Goal: Find specific page/section: Find specific page/section

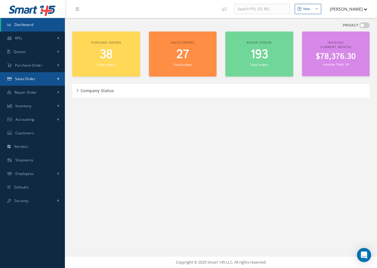
click at [30, 79] on span "Sales Order" at bounding box center [25, 78] width 20 height 5
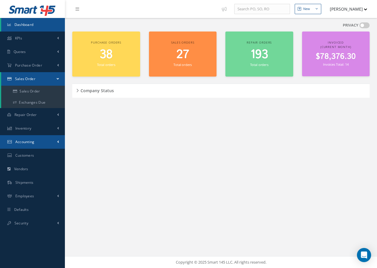
click at [27, 143] on span "Accounting" at bounding box center [24, 141] width 19 height 5
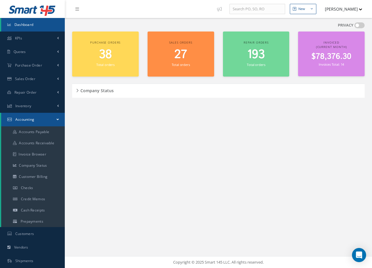
click at [18, 121] on span "Accounting" at bounding box center [24, 119] width 19 height 5
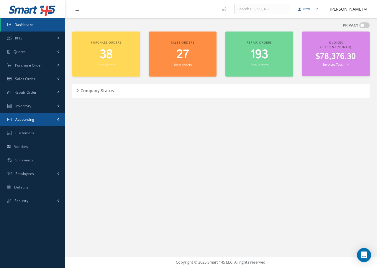
click at [24, 123] on link "Accounting" at bounding box center [32, 120] width 65 height 14
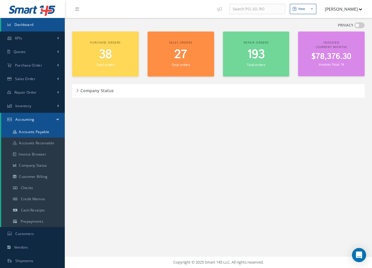
click at [32, 133] on link "Accounts Payable" at bounding box center [33, 131] width 64 height 11
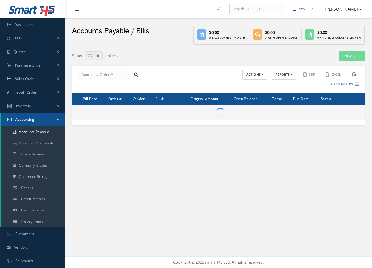
select select "25"
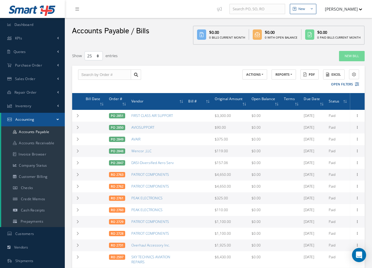
click at [27, 120] on span "Accounting" at bounding box center [24, 119] width 19 height 5
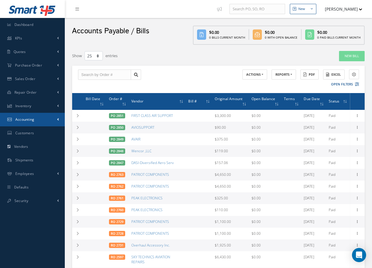
click at [27, 122] on link "Accounting" at bounding box center [32, 120] width 65 height 14
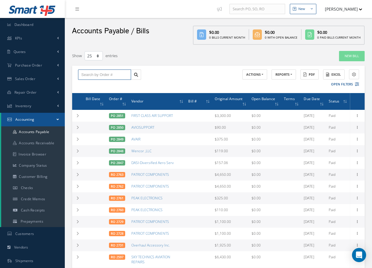
click at [86, 79] on input "text" at bounding box center [104, 75] width 53 height 11
type input "4292"
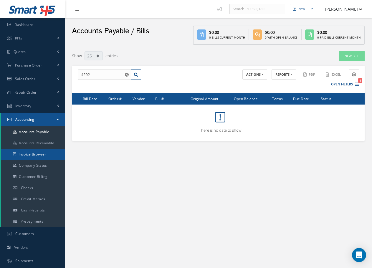
click at [33, 152] on link "Invoice Browser" at bounding box center [33, 154] width 64 height 11
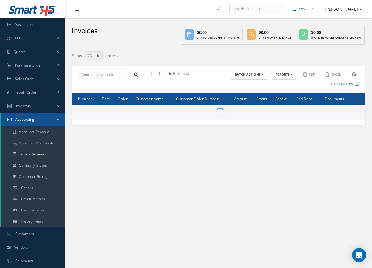
select select "25"
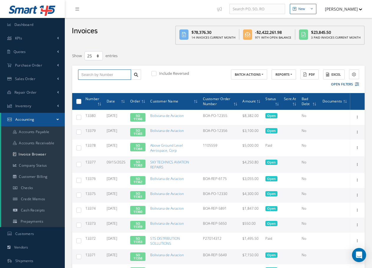
click at [99, 77] on input "text" at bounding box center [104, 75] width 53 height 11
type input "4292"
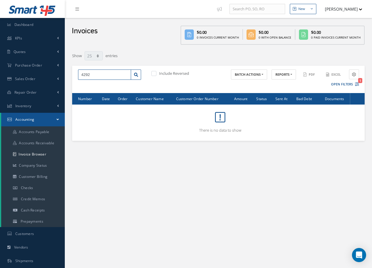
click at [115, 76] on input "4292" at bounding box center [104, 75] width 53 height 11
click at [357, 85] on icon "1" at bounding box center [357, 84] width 4 height 4
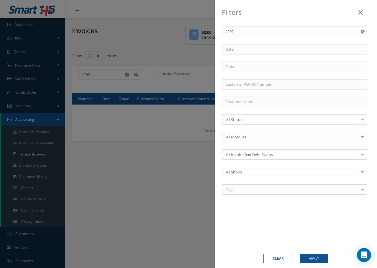
click at [362, 32] on use "Reset" at bounding box center [362, 32] width 4 height 4
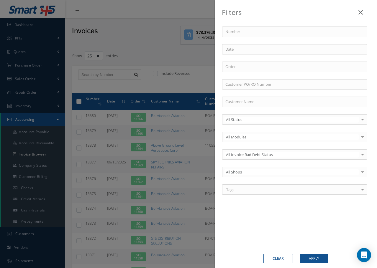
click at [155, 74] on div "Filters Number Order Customer PO/RO Number Customer Name All Status All Status …" at bounding box center [188, 134] width 377 height 268
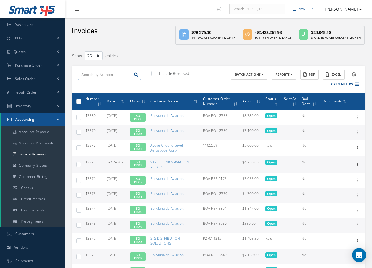
click at [114, 76] on input "text" at bounding box center [104, 75] width 53 height 11
type input "4292"
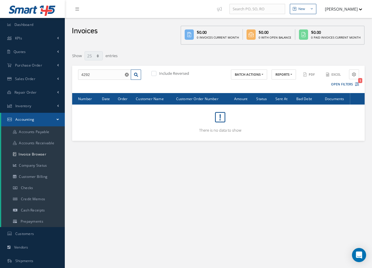
click at [156, 73] on label at bounding box center [156, 73] width 1 height 5
click at [155, 73] on input "checkbox" at bounding box center [153, 74] width 4 height 4
click at [156, 72] on label at bounding box center [156, 73] width 1 height 5
click at [155, 72] on input "checkbox" at bounding box center [153, 74] width 4 height 4
checkbox input "false"
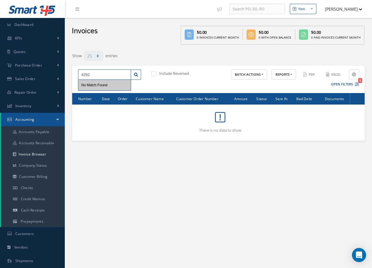
click at [97, 73] on input "4292" at bounding box center [104, 75] width 53 height 11
drag, startPoint x: 84, startPoint y: 72, endPoint x: 51, endPoint y: 74, distance: 32.8
click at [51, 74] on div "Smart 145 Dashboard KPIs Accounting Quotes Customers Quotes RFQ (To Vendors) Pu…" at bounding box center [186, 154] width 372 height 309
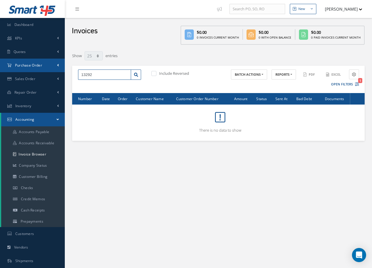
type input "13292"
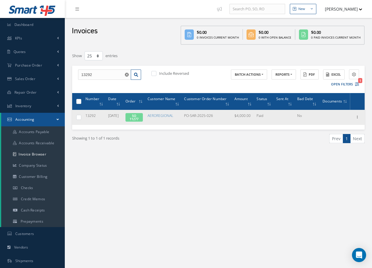
click at [139, 117] on link "SO 11277" at bounding box center [134, 117] width 9 height 8
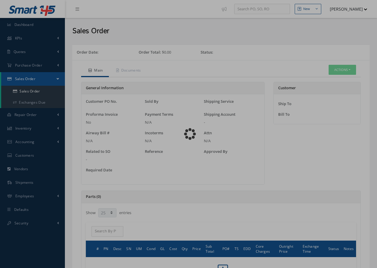
select select "25"
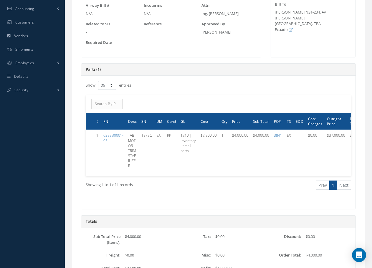
scroll to position [194, 0]
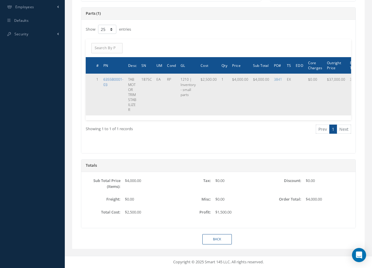
click at [113, 77] on link "6355B0001-03" at bounding box center [113, 82] width 20 height 10
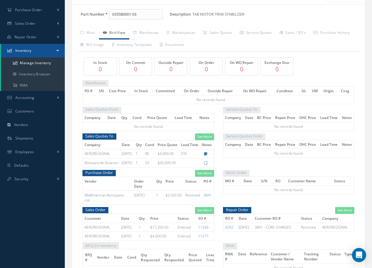
scroll to position [59, 0]
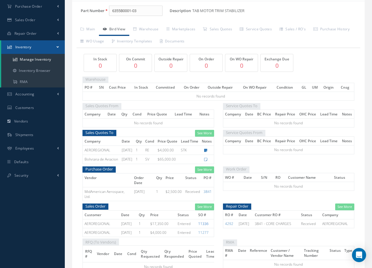
click at [204, 225] on link "11336" at bounding box center [203, 223] width 10 height 5
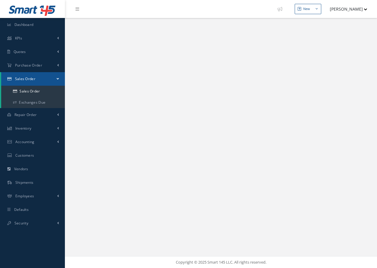
select select "25"
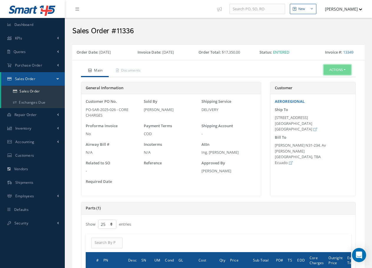
click at [347, 71] on button "Actions" at bounding box center [337, 70] width 27 height 10
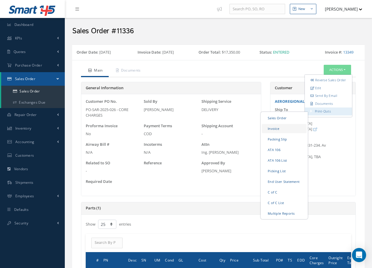
click at [275, 133] on link "Invoice" at bounding box center [284, 128] width 45 height 9
